Goal: Information Seeking & Learning: Learn about a topic

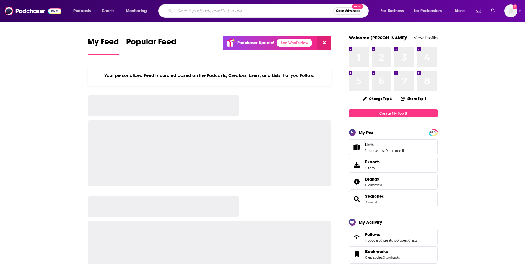
click at [255, 15] on input "Search podcasts, credits, & more..." at bounding box center [254, 10] width 159 height 9
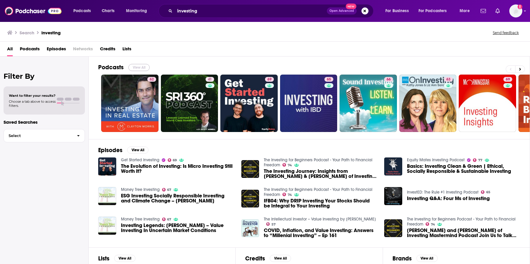
click at [145, 66] on button "View All" at bounding box center [138, 67] width 21 height 7
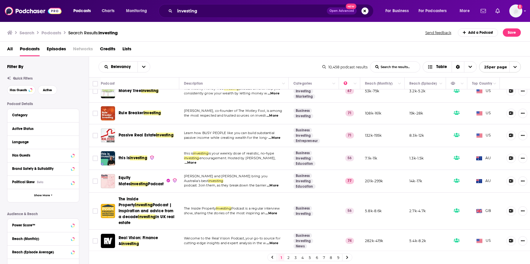
scroll to position [333, 0]
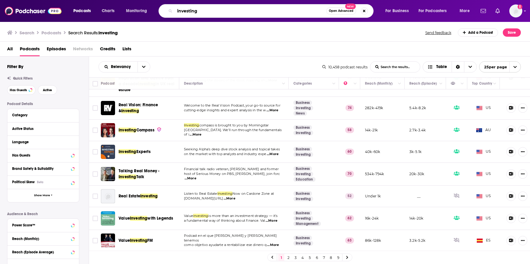
click at [221, 10] on input "investing" at bounding box center [250, 10] width 151 height 9
type input "investing stocks"
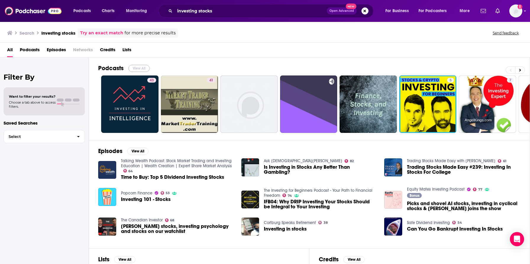
click at [144, 67] on button "View All" at bounding box center [138, 68] width 21 height 7
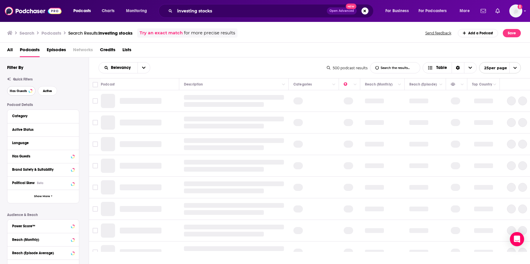
click at [22, 91] on span "Has Guests" at bounding box center [18, 90] width 17 height 3
click at [47, 91] on span "Active" at bounding box center [47, 90] width 9 height 3
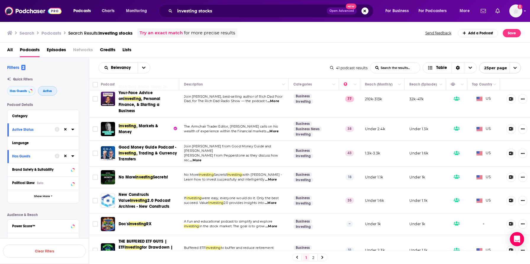
scroll to position [79, 0]
